Goal: Navigation & Orientation: Find specific page/section

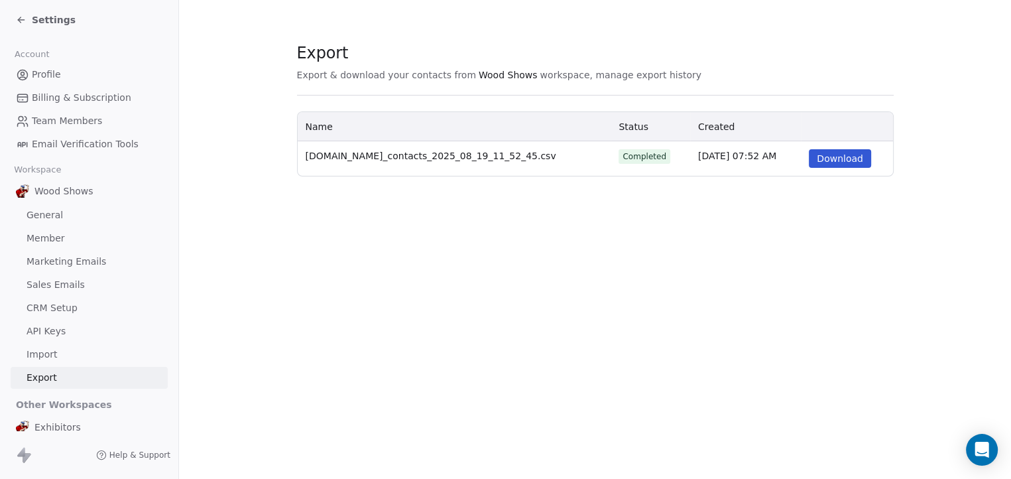
click at [53, 332] on span "API Keys" at bounding box center [46, 331] width 39 height 14
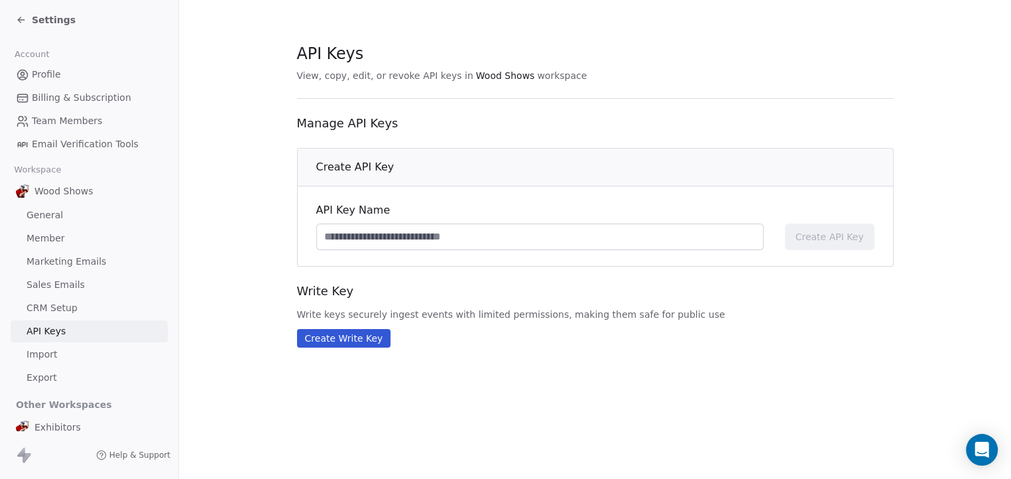
scroll to position [8, 0]
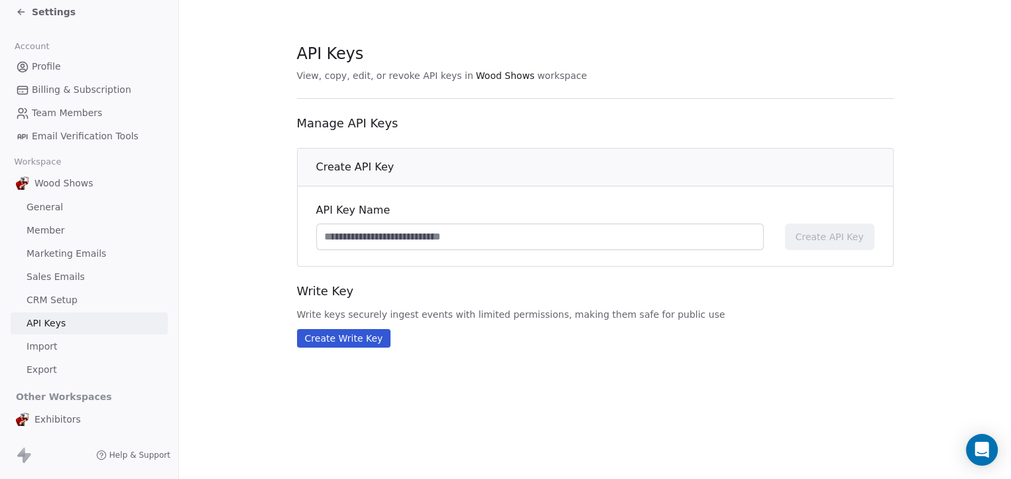
click at [48, 339] on link "Import" at bounding box center [89, 347] width 157 height 22
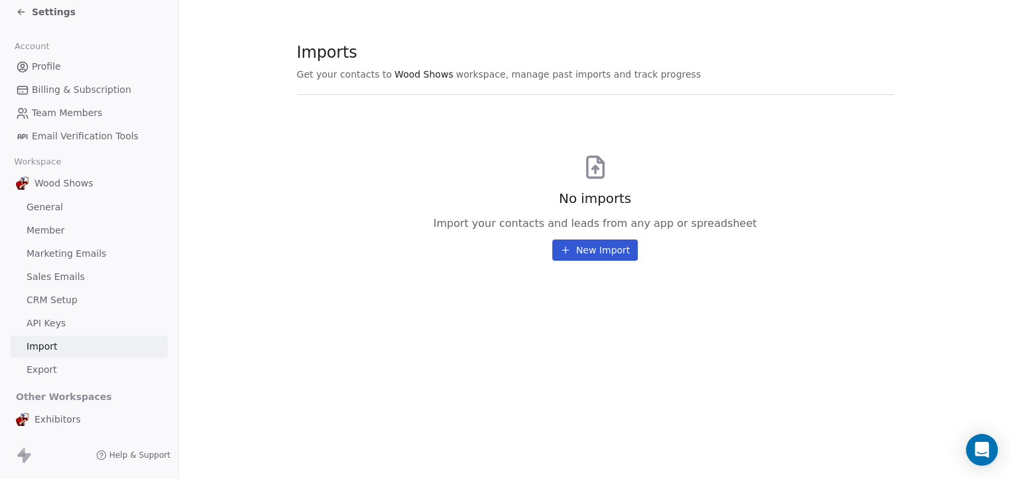
click at [60, 304] on span "CRM Setup" at bounding box center [52, 300] width 51 height 14
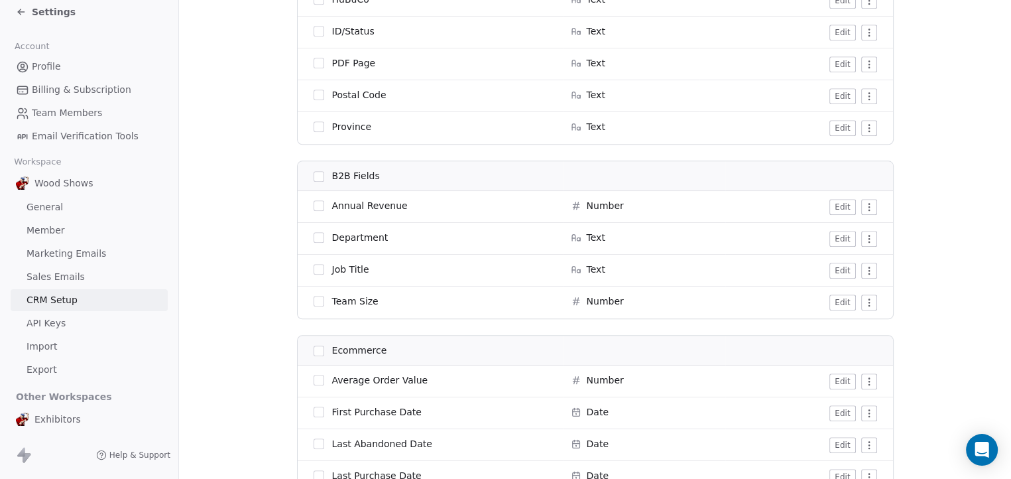
scroll to position [1433, 0]
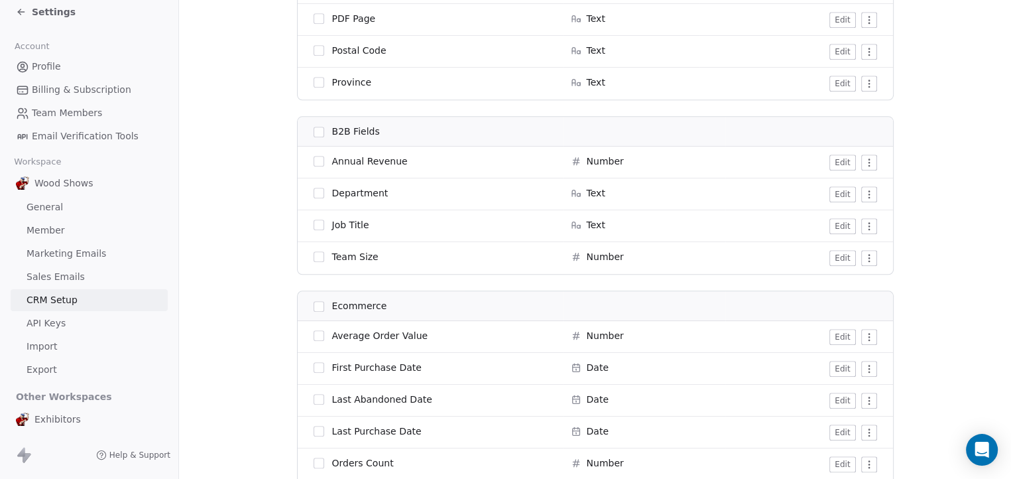
click at [863, 162] on html "Settings Account Profile Billing & Subscription Team Members Email Verification…" at bounding box center [505, 239] width 1011 height 479
click at [842, 184] on div "Archive" at bounding box center [838, 188] width 66 height 21
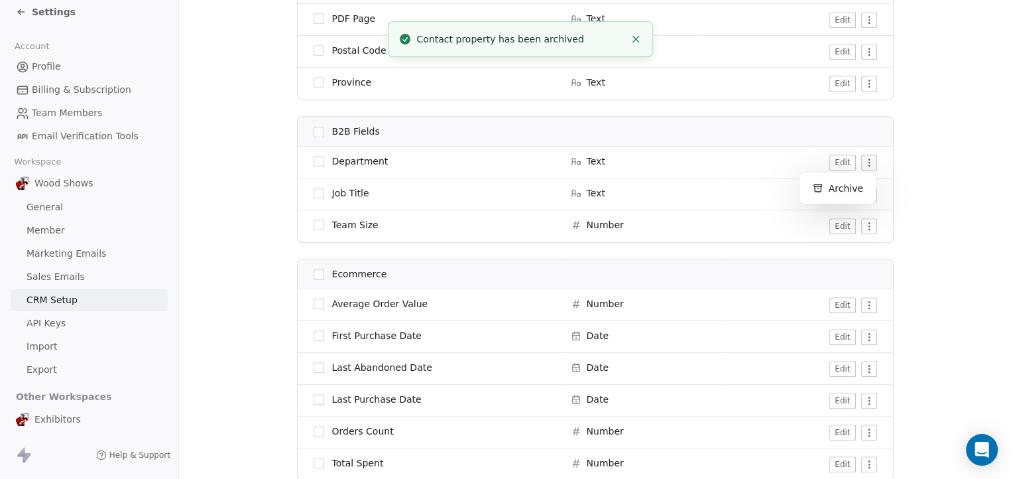
click at [864, 162] on html "Settings Account Profile Billing & Subscription Team Members Email Verification…" at bounding box center [505, 239] width 1011 height 479
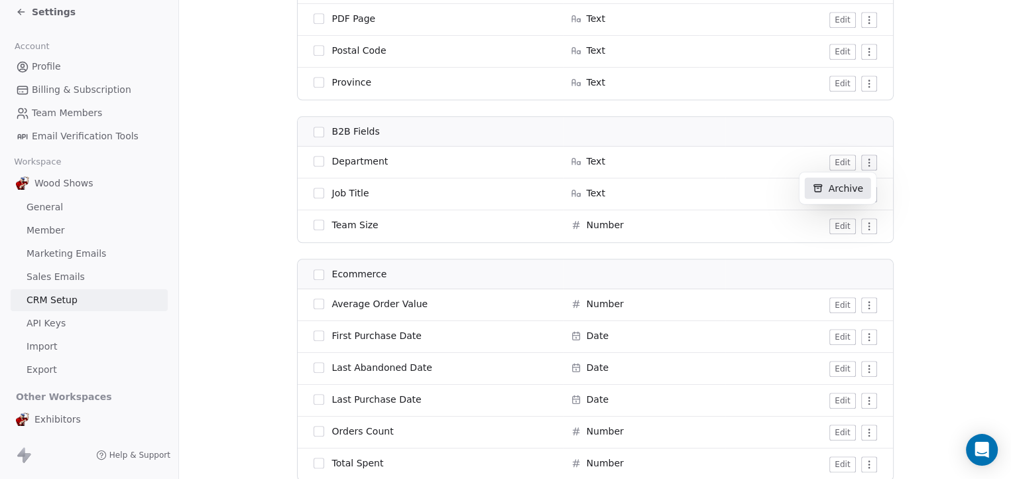
click at [852, 184] on div "Archive" at bounding box center [838, 188] width 66 height 21
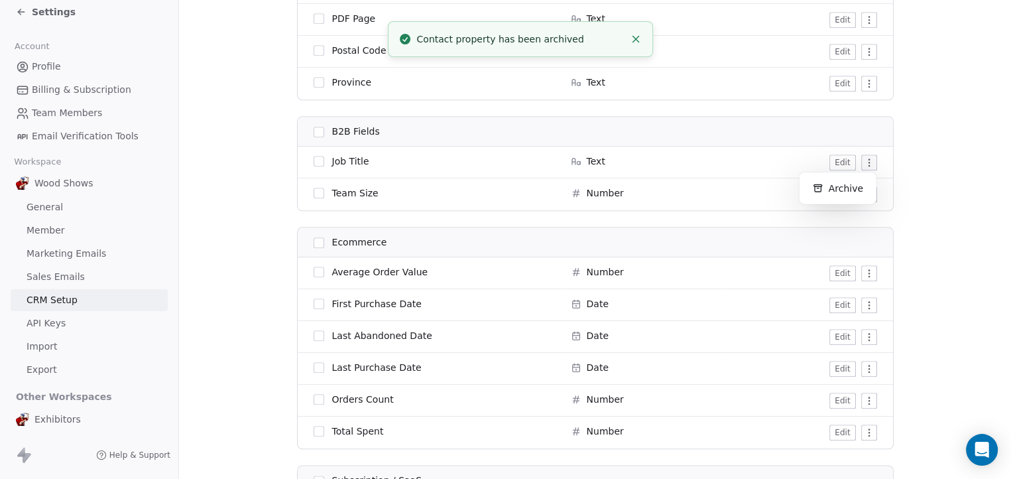
click at [861, 167] on html "Settings Account Profile Billing & Subscription Team Members Email Verification…" at bounding box center [505, 239] width 1011 height 479
click at [847, 190] on div "Archive" at bounding box center [838, 188] width 66 height 21
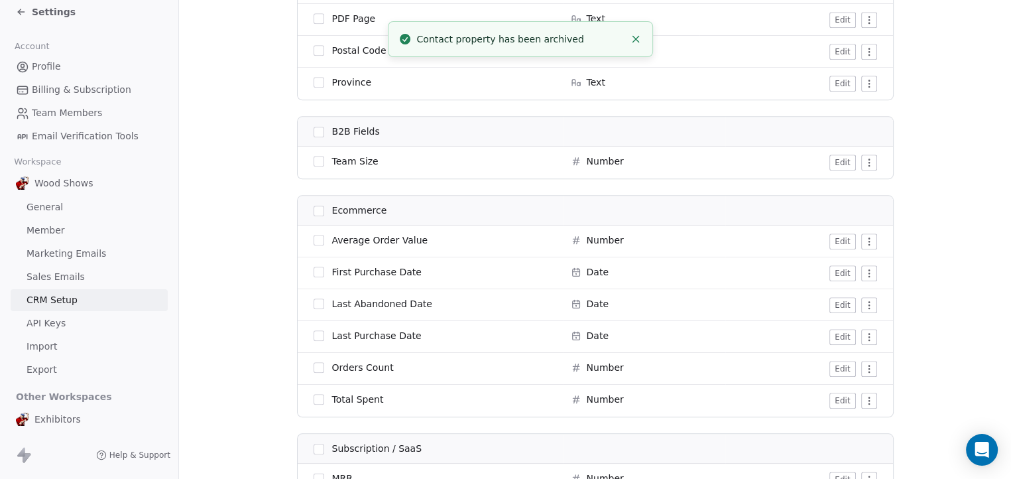
click at [863, 159] on html "Settings Account Profile Billing & Subscription Team Members Email Verification…" at bounding box center [505, 239] width 1011 height 479
click at [849, 186] on div "Archive" at bounding box center [838, 188] width 66 height 21
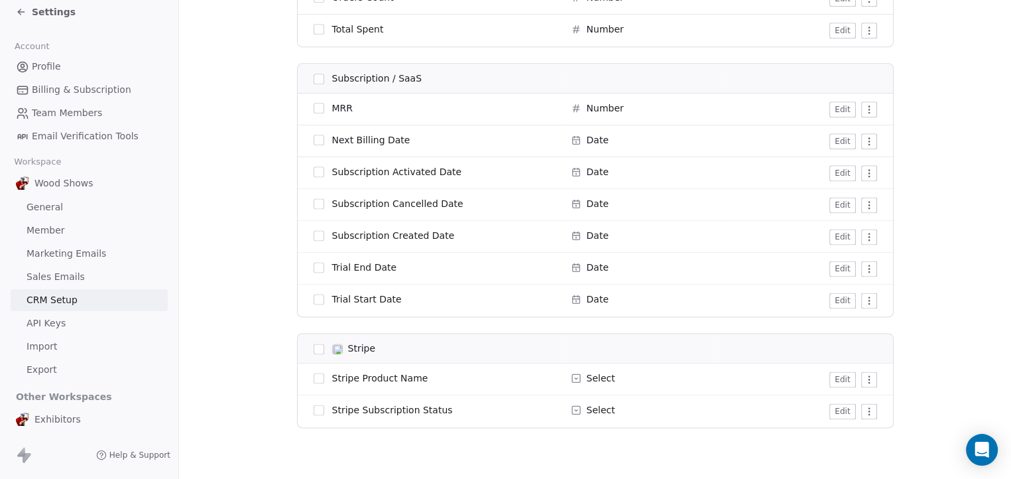
scroll to position [1729, 0]
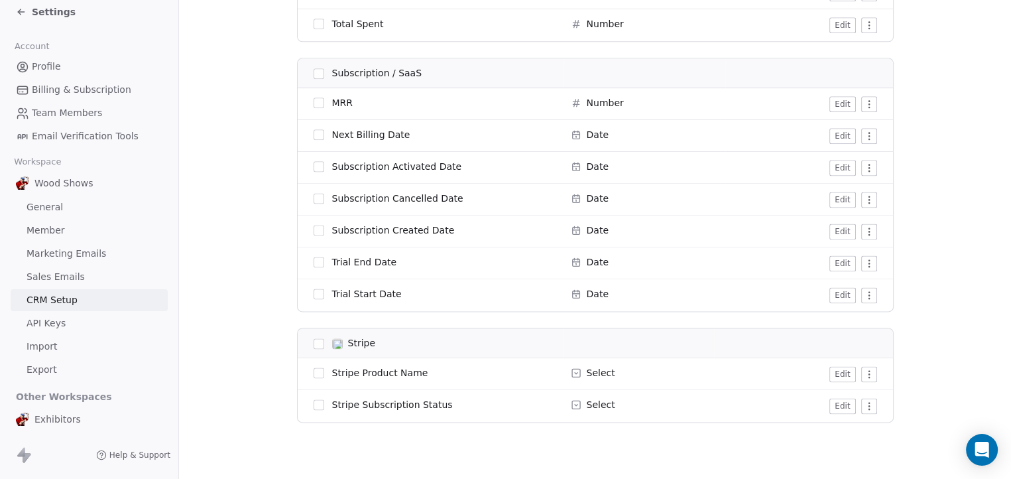
click at [313, 334] on th "Stripe" at bounding box center [430, 343] width 265 height 30
click at [314, 340] on button "button" at bounding box center [319, 343] width 11 height 11
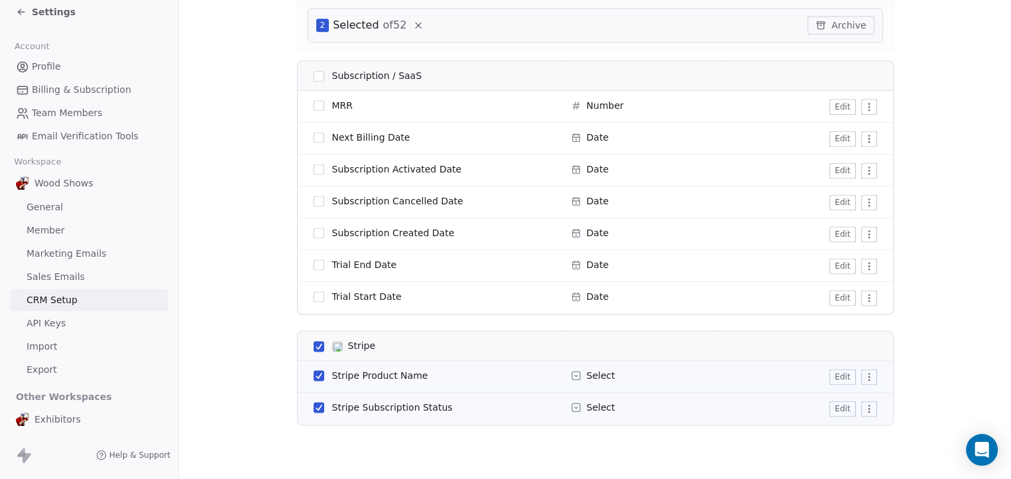
scroll to position [1779, 0]
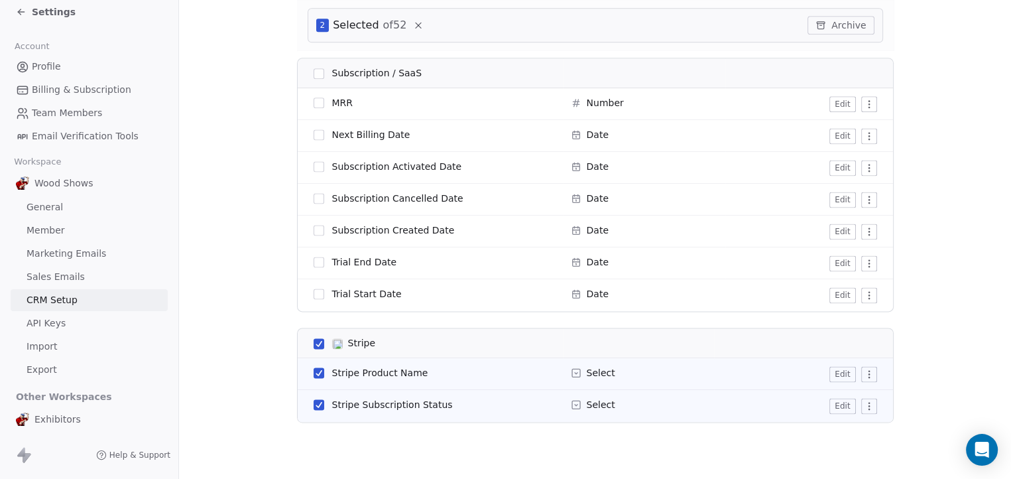
click at [314, 340] on button "button" at bounding box center [319, 343] width 11 height 11
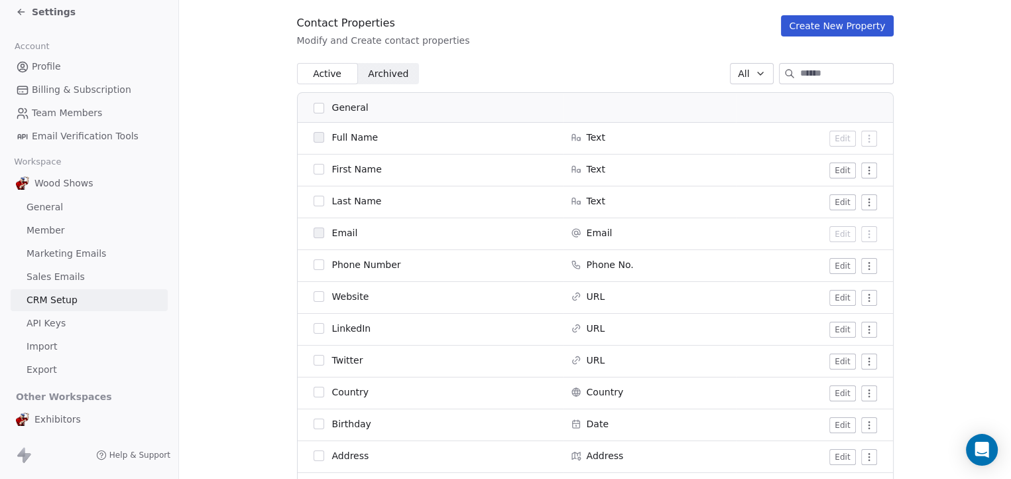
scroll to position [0, 0]
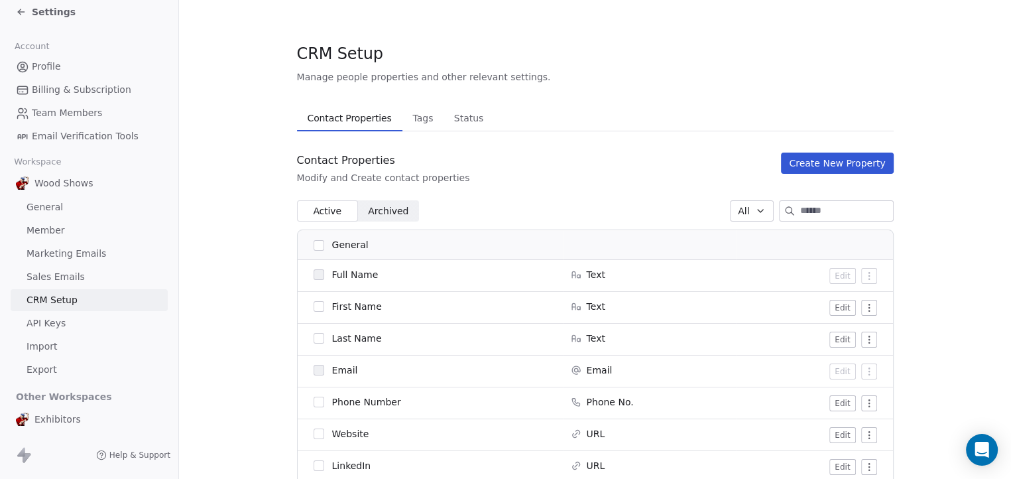
click at [453, 119] on span "Status" at bounding box center [469, 118] width 40 height 19
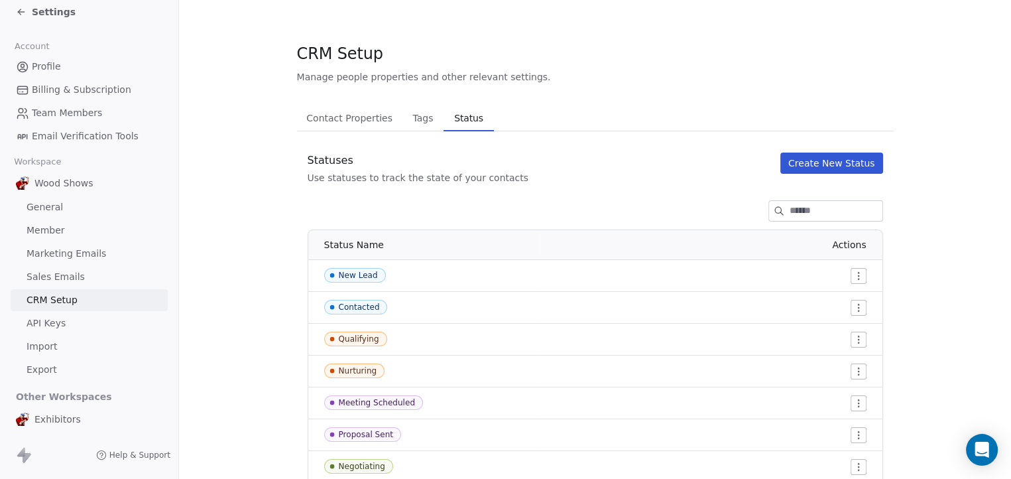
click at [89, 276] on link "Sales Emails" at bounding box center [89, 277] width 157 height 22
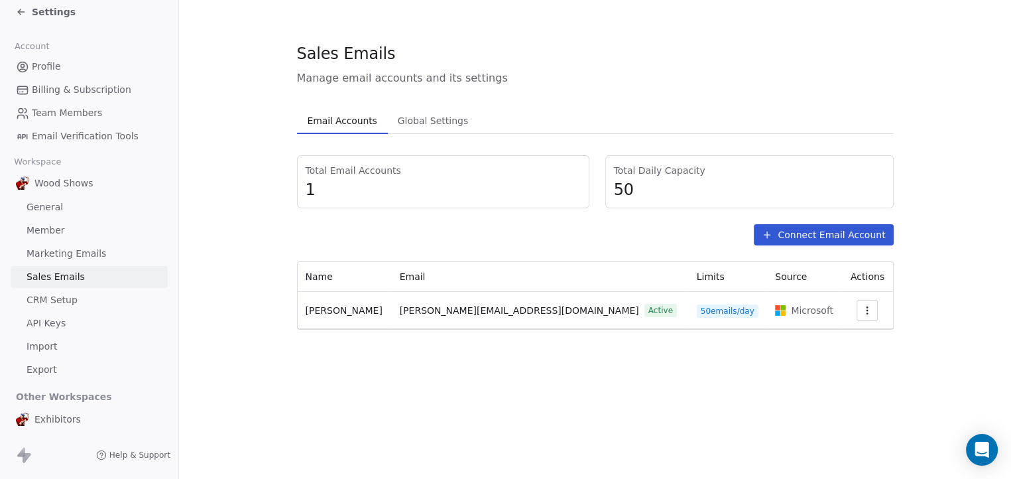
click at [85, 251] on span "Marketing Emails" at bounding box center [67, 254] width 80 height 14
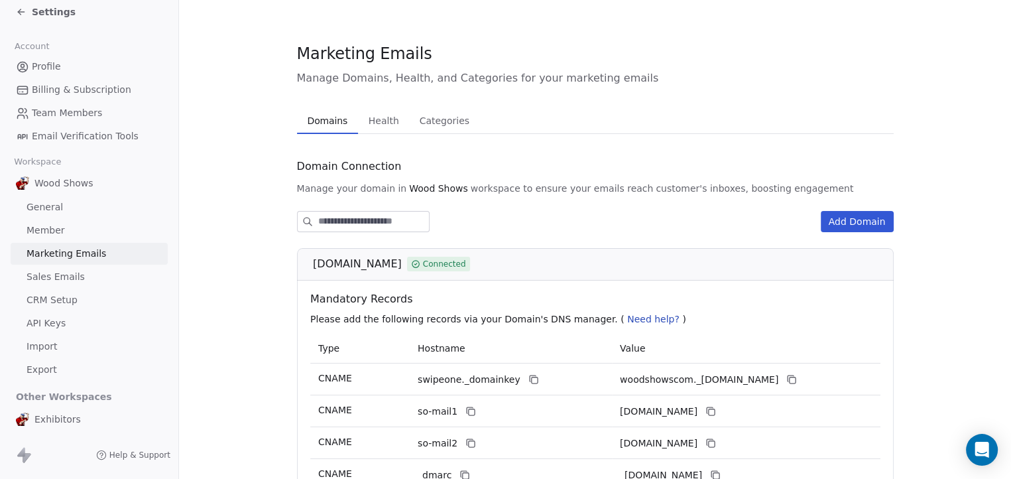
click at [86, 231] on link "Member" at bounding box center [89, 231] width 157 height 22
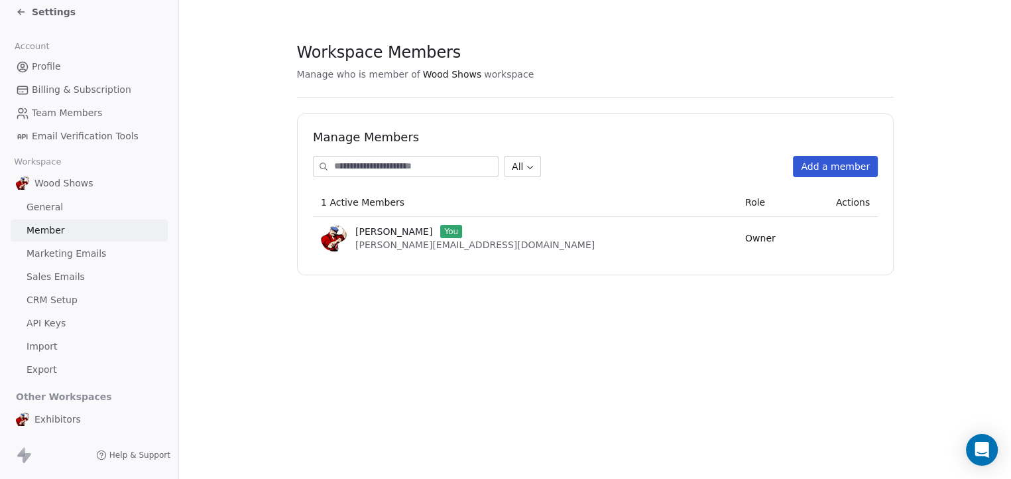
click at [69, 208] on link "General" at bounding box center [89, 207] width 157 height 22
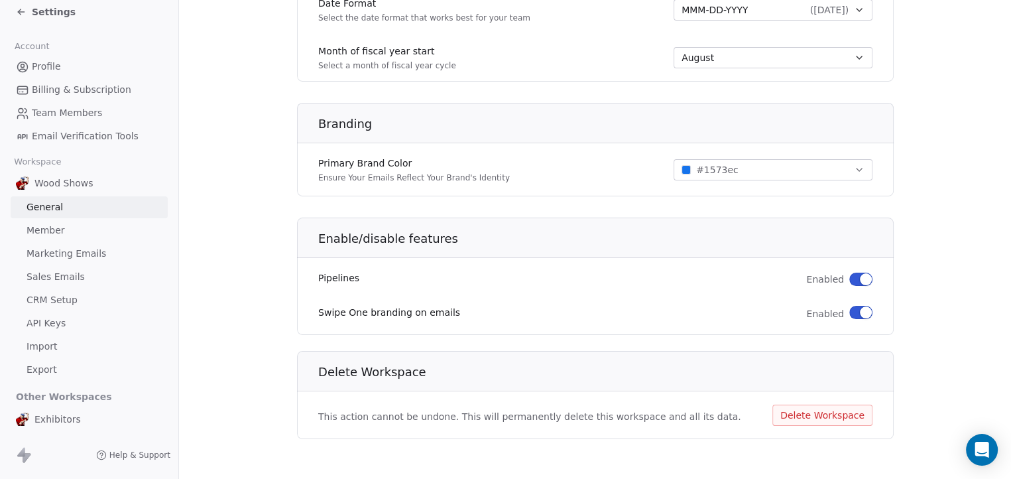
scroll to position [760, 0]
click at [61, 420] on span "Exhibitors" at bounding box center [57, 419] width 46 height 13
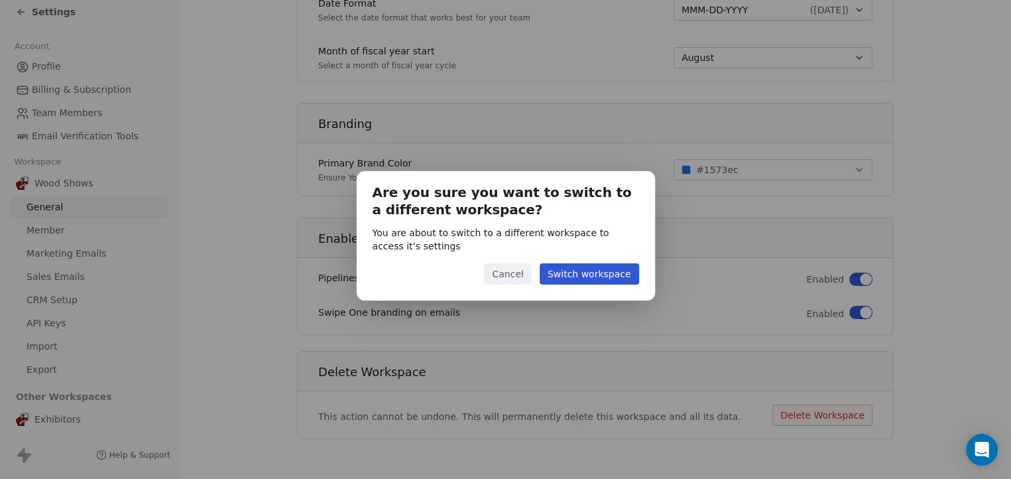
click at [525, 273] on button "Cancel" at bounding box center [507, 273] width 47 height 21
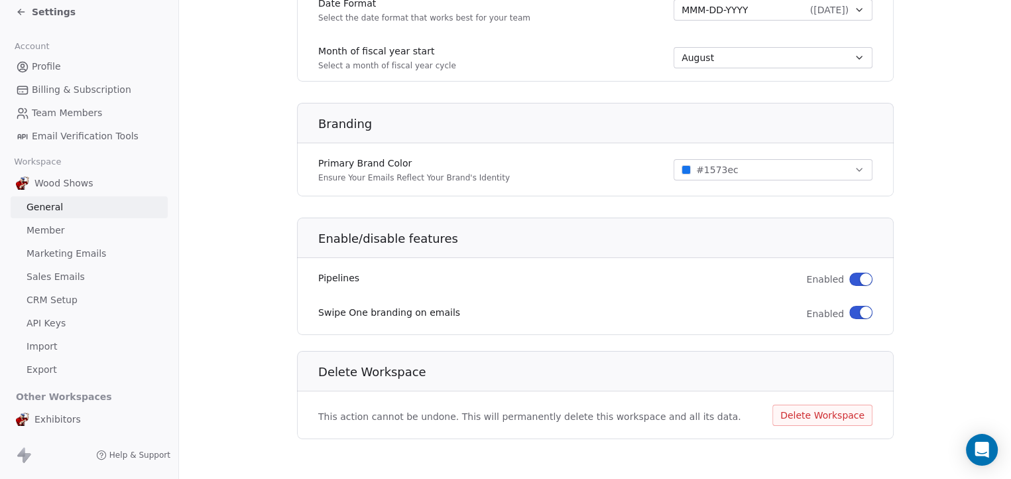
click at [69, 133] on span "Email Verification Tools" at bounding box center [85, 136] width 107 height 14
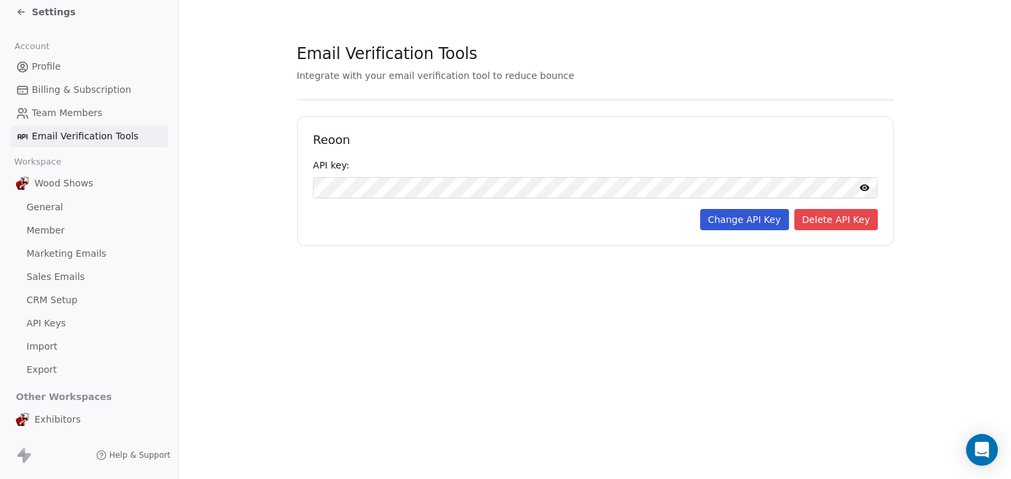
click at [52, 210] on span "General" at bounding box center [45, 207] width 36 height 14
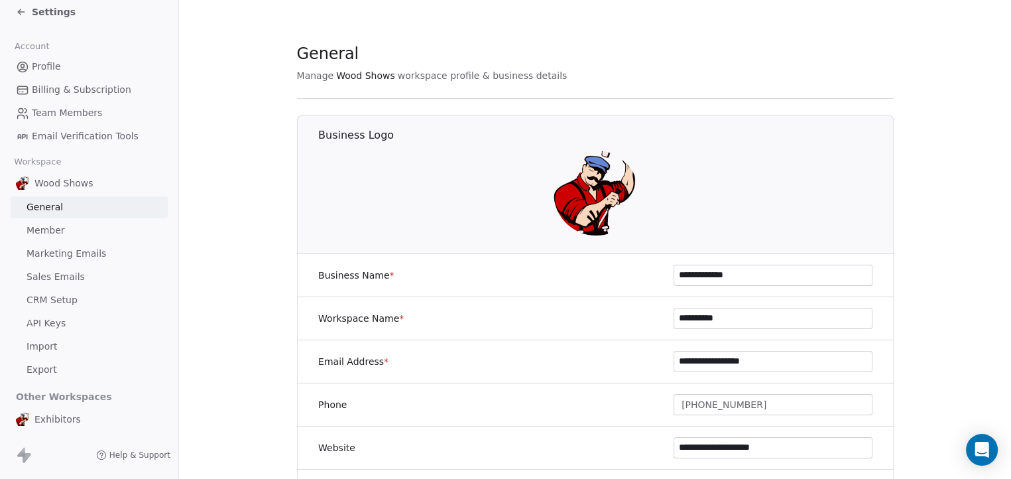
click at [46, 369] on span "Export" at bounding box center [42, 370] width 31 height 14
